Goal: Information Seeking & Learning: Find contact information

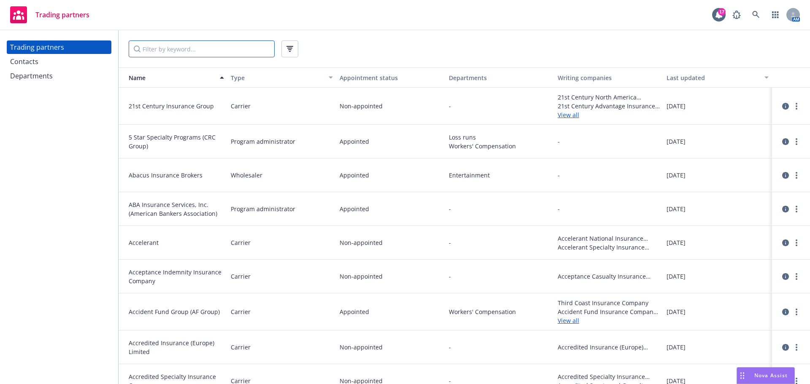
click at [209, 56] on input "Filter by keyword..." at bounding box center [202, 48] width 146 height 17
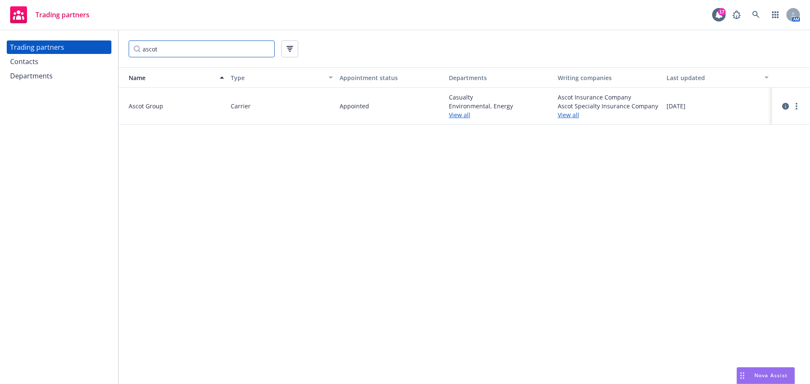
drag, startPoint x: 189, startPoint y: 51, endPoint x: 165, endPoint y: 50, distance: 24.5
click at [179, 51] on input "ascot" at bounding box center [202, 48] width 146 height 17
drag, startPoint x: 165, startPoint y: 50, endPoint x: 109, endPoint y: 44, distance: 56.0
click at [109, 44] on div "Trading partners Contacts Departments ascot Name Type Appointment status Depart…" at bounding box center [405, 207] width 810 height 354
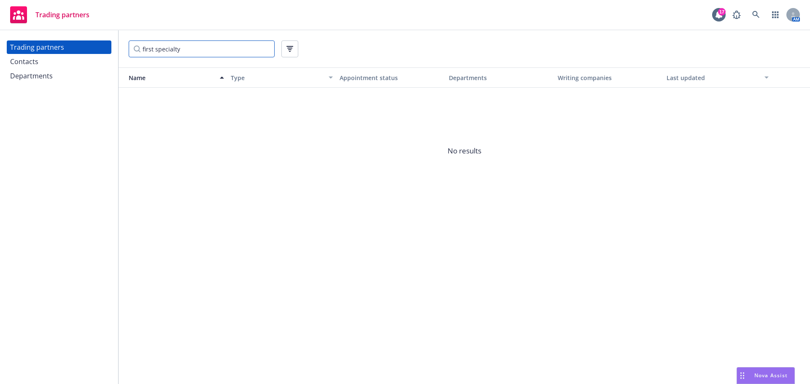
drag, startPoint x: 190, startPoint y: 52, endPoint x: 120, endPoint y: 48, distance: 69.7
click at [120, 48] on div "first specialty" at bounding box center [464, 48] width 691 height 37
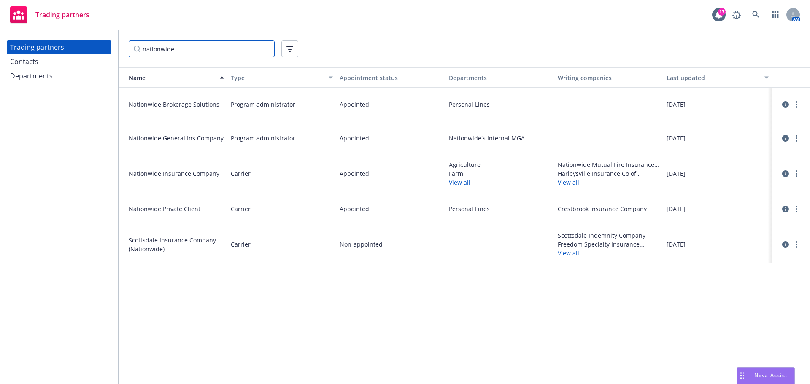
drag, startPoint x: 184, startPoint y: 47, endPoint x: 114, endPoint y: 54, distance: 69.9
click at [114, 54] on div "Trading partners Contacts Departments nationwide Name Type Appointment status D…" at bounding box center [405, 207] width 810 height 354
click at [184, 54] on input "nationwide" at bounding box center [202, 48] width 146 height 17
drag, startPoint x: 179, startPoint y: 50, endPoint x: 68, endPoint y: 58, distance: 110.8
click at [67, 58] on div "Trading partners Contacts Departments nationwide Name Type Appointment status D…" at bounding box center [405, 207] width 810 height 354
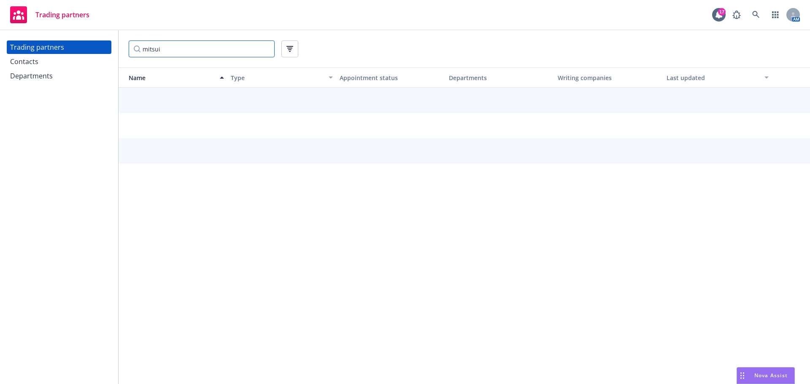
type input "mitsui"
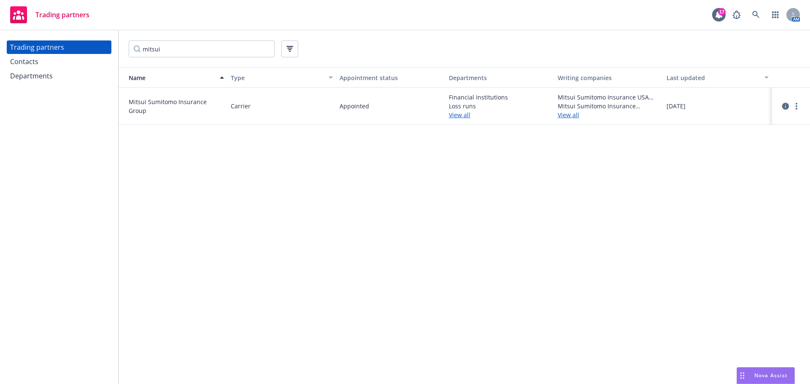
click at [784, 108] on icon "circleInformation" at bounding box center [785, 106] width 7 height 7
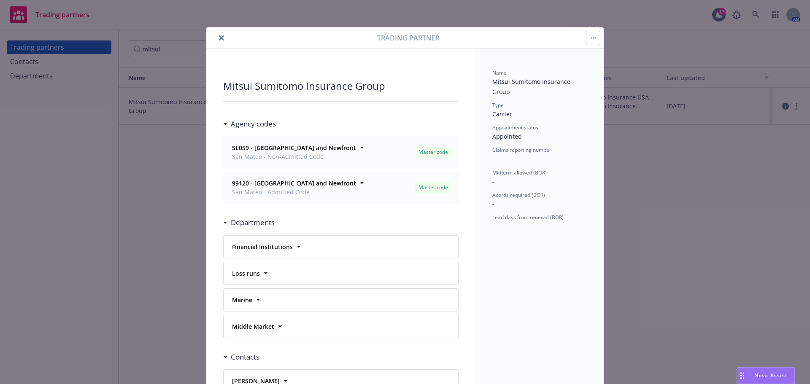
click at [219, 40] on icon "close" at bounding box center [221, 37] width 5 height 5
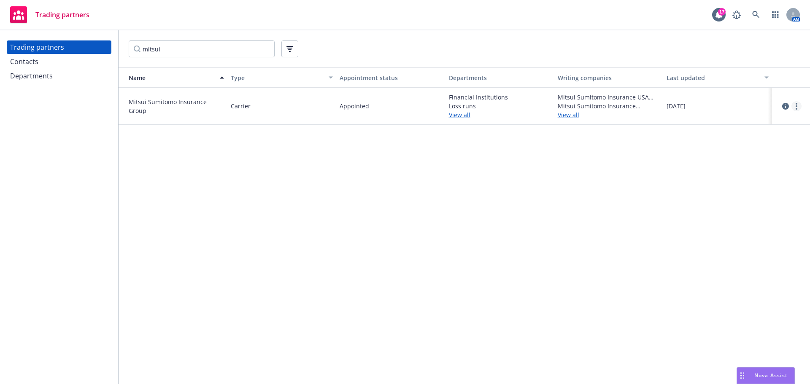
click at [796, 108] on circle "more" at bounding box center [796, 109] width 2 height 2
click at [738, 123] on link "View contacts" at bounding box center [754, 123] width 94 height 17
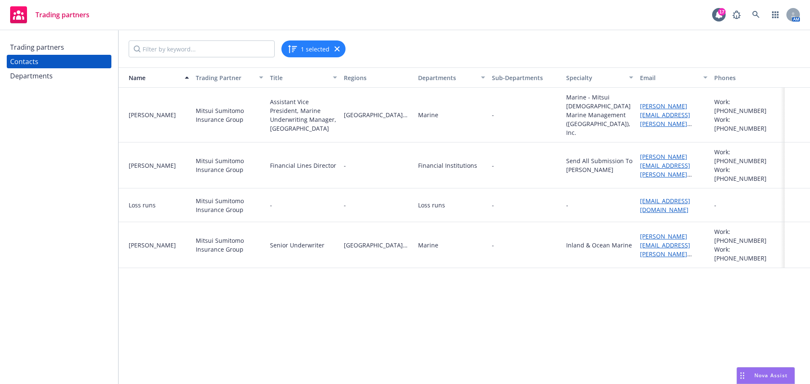
click at [61, 45] on div "Trading partners" at bounding box center [37, 46] width 54 height 13
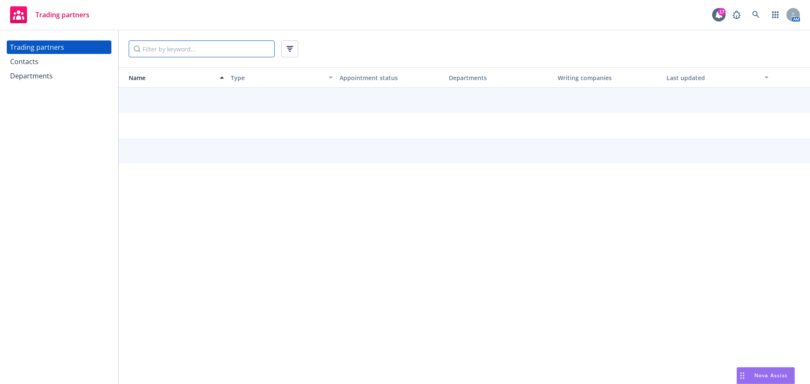
click at [174, 48] on input "Filter by keyword..." at bounding box center [202, 48] width 146 height 17
type input "transverse"
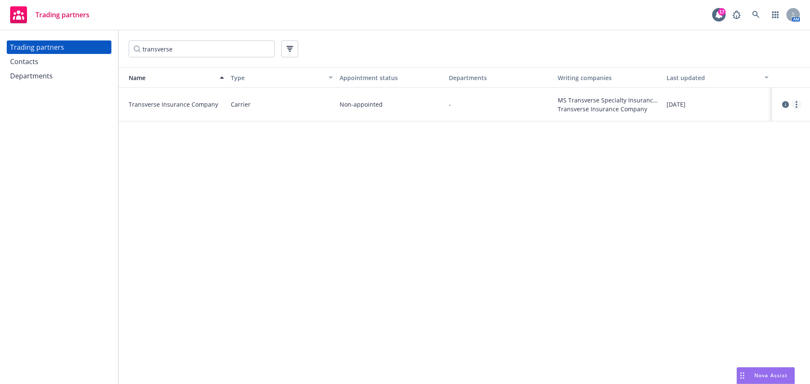
click at [797, 105] on link "more" at bounding box center [796, 105] width 10 height 10
click at [737, 123] on link "View contacts" at bounding box center [754, 121] width 94 height 17
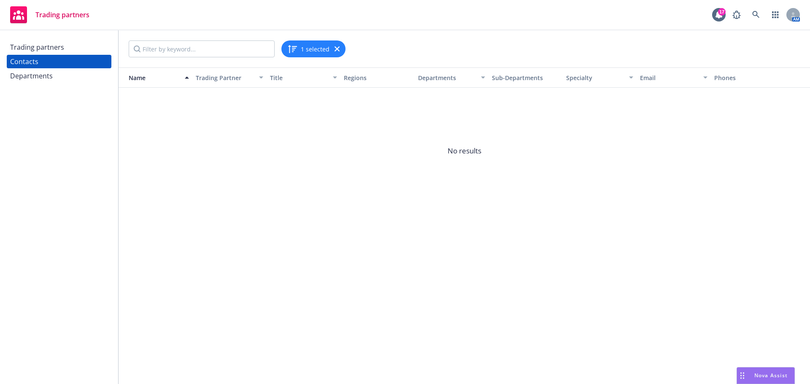
click at [42, 50] on div "Trading partners" at bounding box center [37, 46] width 54 height 13
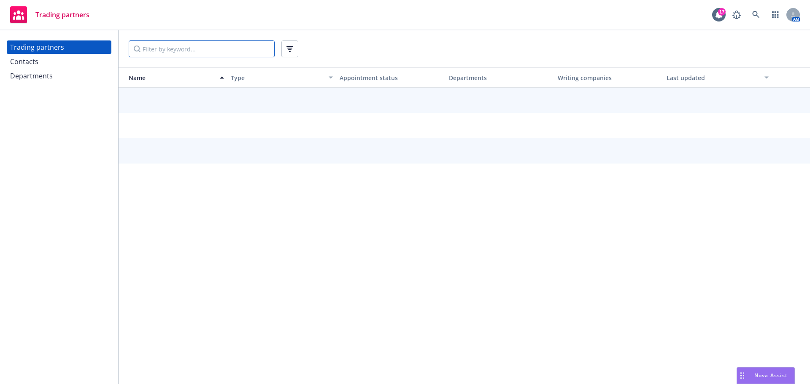
click at [181, 50] on input "Filter by keyword..." at bounding box center [202, 48] width 146 height 17
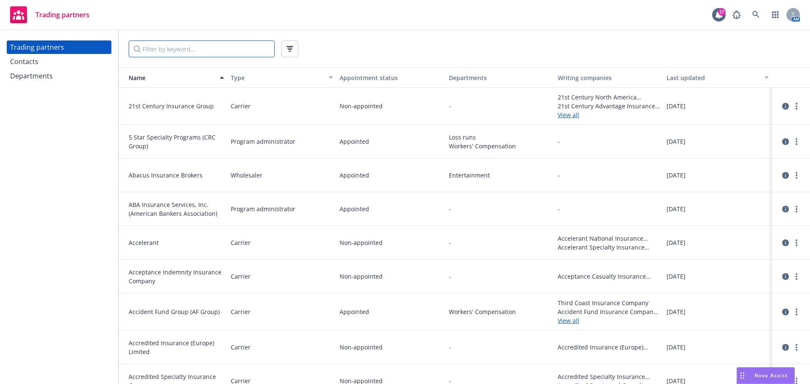
click at [179, 51] on input "Filter by keyword..." at bounding box center [202, 48] width 146 height 17
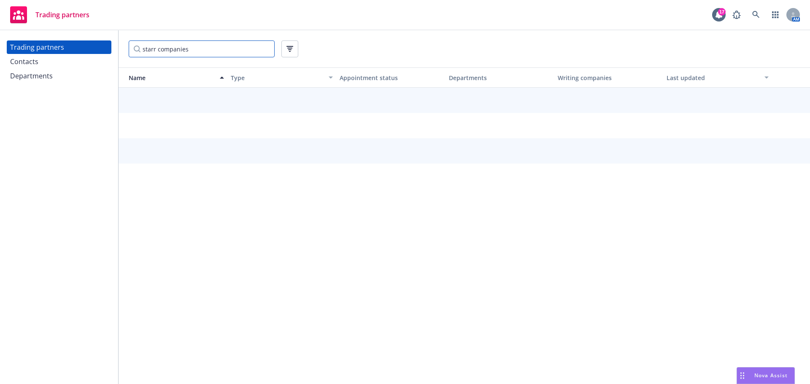
type input "starr companies"
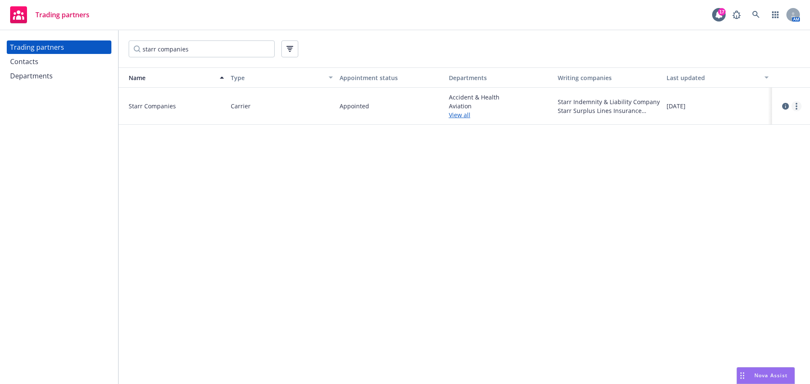
click at [798, 110] on link "more" at bounding box center [796, 106] width 10 height 10
click at [750, 128] on link "View contacts" at bounding box center [754, 123] width 94 height 17
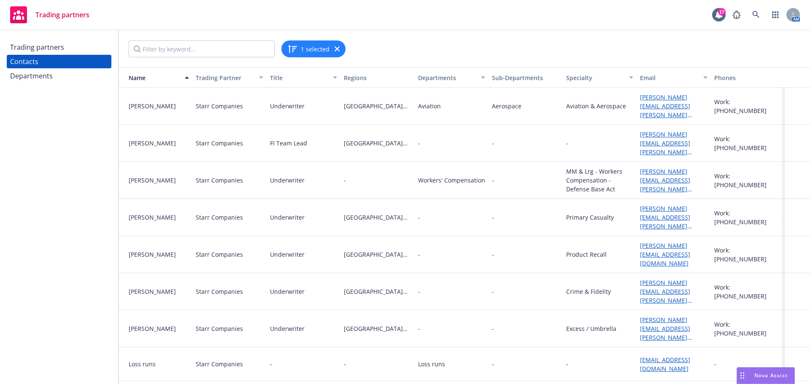
drag, startPoint x: 59, startPoint y: 54, endPoint x: 49, endPoint y: 46, distance: 12.0
click at [59, 54] on div "Trading partners" at bounding box center [37, 46] width 54 height 13
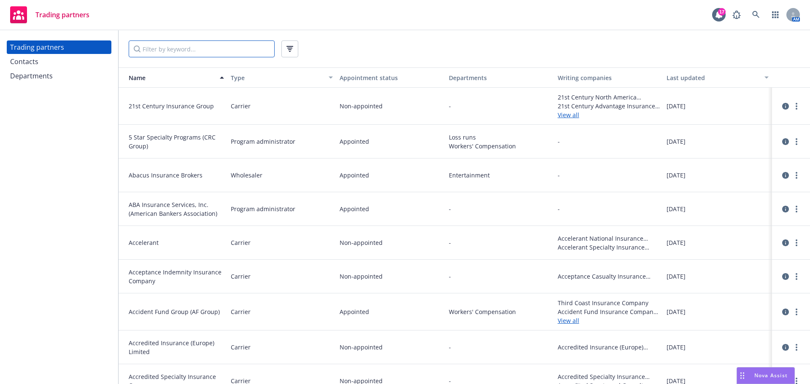
click at [200, 46] on input "Filter by keyword..." at bounding box center [202, 48] width 146 height 17
click at [241, 51] on input "Filter by keyword..." at bounding box center [202, 48] width 146 height 17
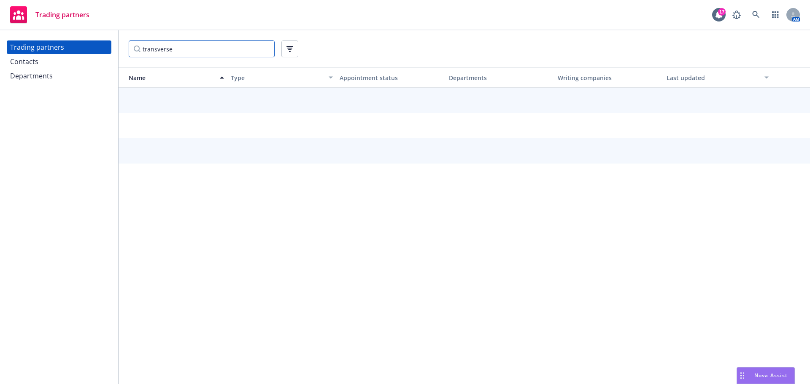
type input "transverse"
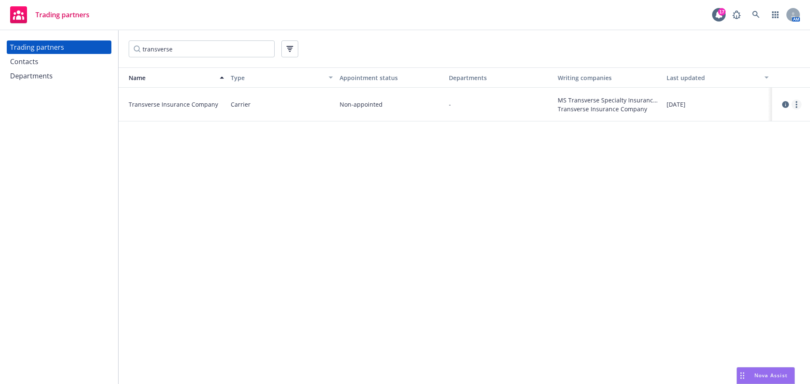
click at [796, 102] on circle "more" at bounding box center [796, 102] width 2 height 2
click at [750, 127] on link "View contacts" at bounding box center [754, 121] width 94 height 17
